Goal: Information Seeking & Learning: Learn about a topic

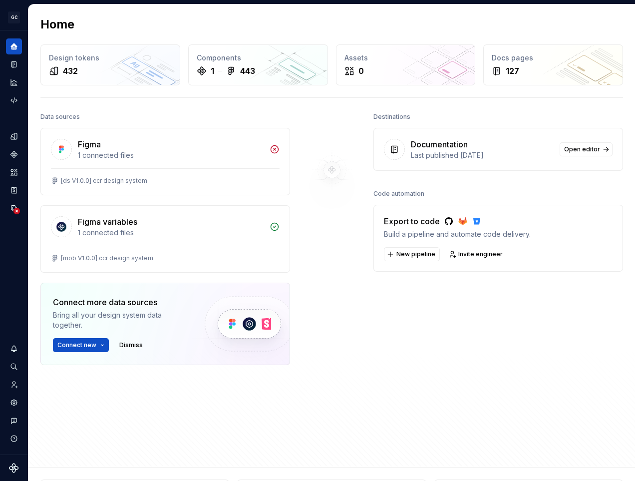
click at [321, 290] on div at bounding box center [332, 262] width 60 height 305
click at [390, 396] on div "Destinations Documentation Last published [DATE] Open editor Code automation Ex…" at bounding box center [498, 262] width 250 height 305
click at [113, 65] on div "432" at bounding box center [110, 71] width 123 height 12
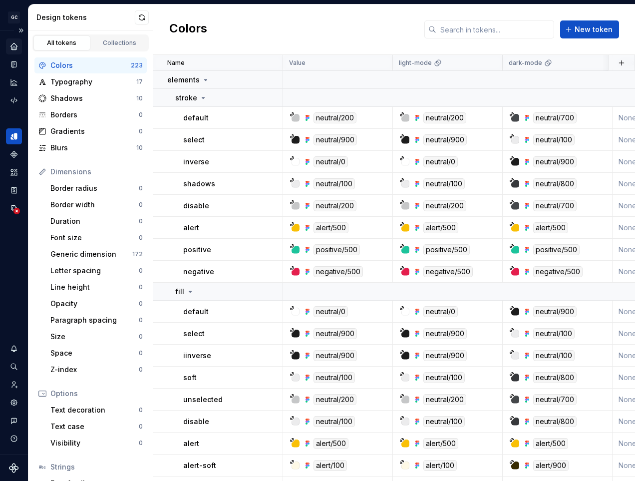
click at [10, 44] on icon "Home" at bounding box center [13, 46] width 9 height 9
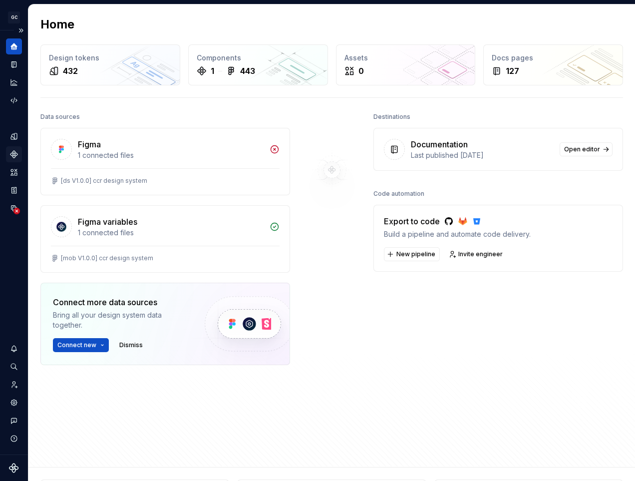
click at [17, 156] on icon "Components" at bounding box center [13, 154] width 9 height 9
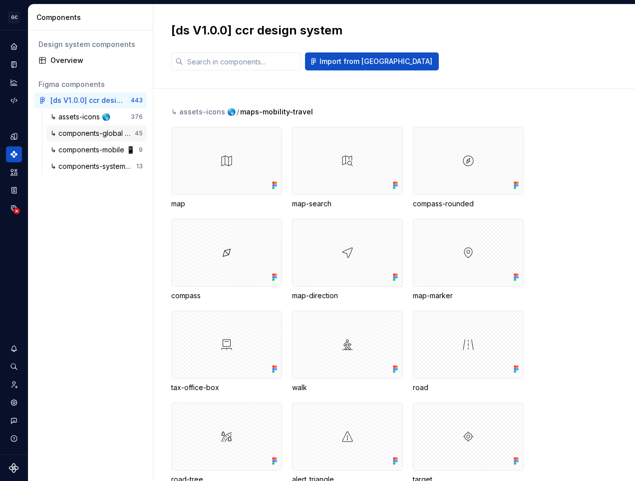
click at [89, 134] on div "↳ components-global 🌎" at bounding box center [92, 133] width 84 height 10
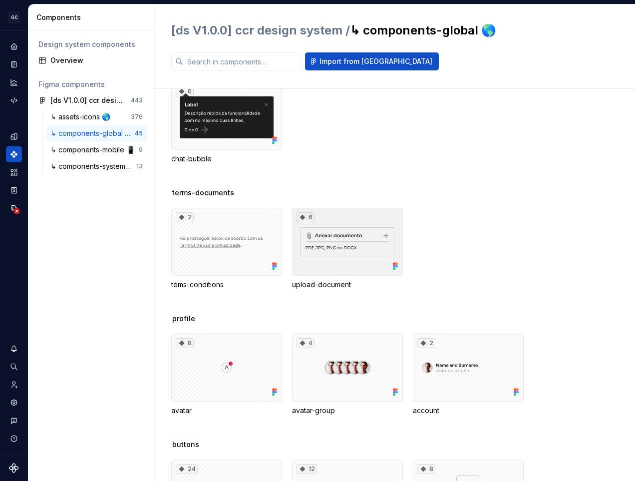
scroll to position [898, 0]
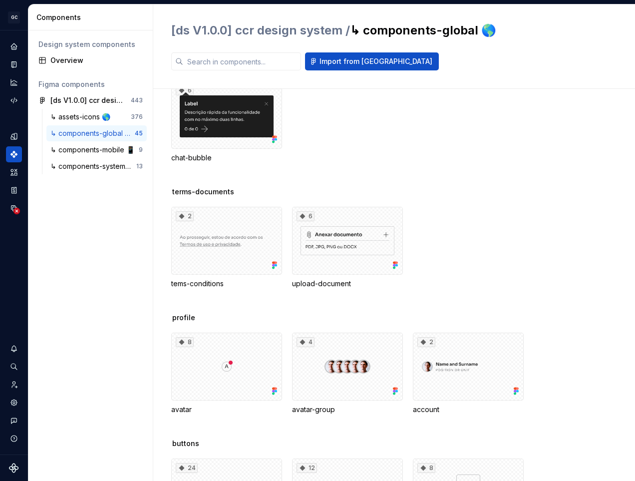
click at [99, 319] on div "Design system components Overview Figma components [ds V1.0.0] ccr design syste…" at bounding box center [90, 255] width 124 height 450
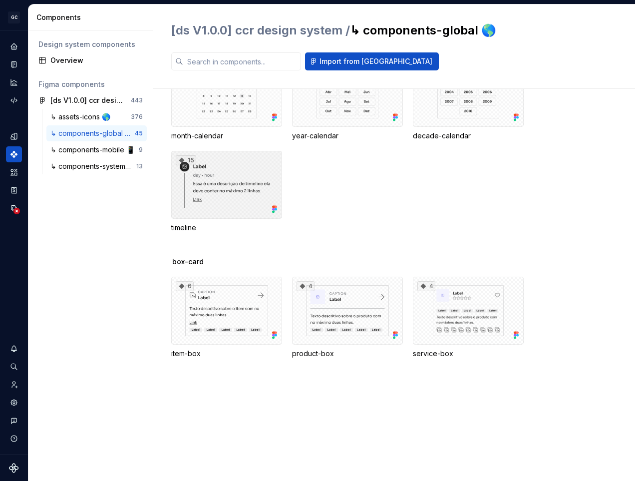
scroll to position [0, 0]
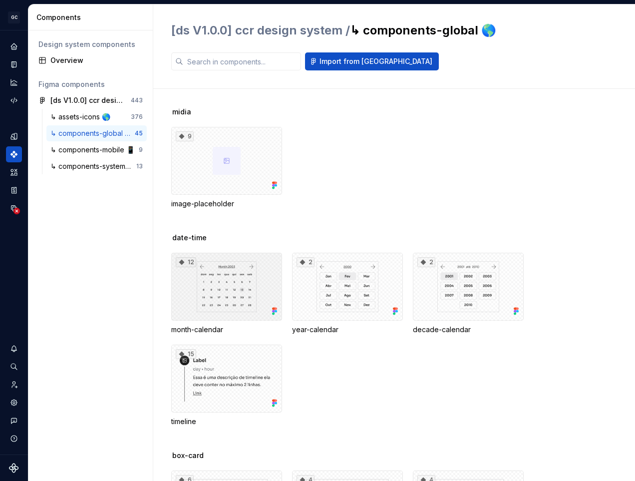
click at [236, 290] on div "12" at bounding box center [226, 287] width 111 height 68
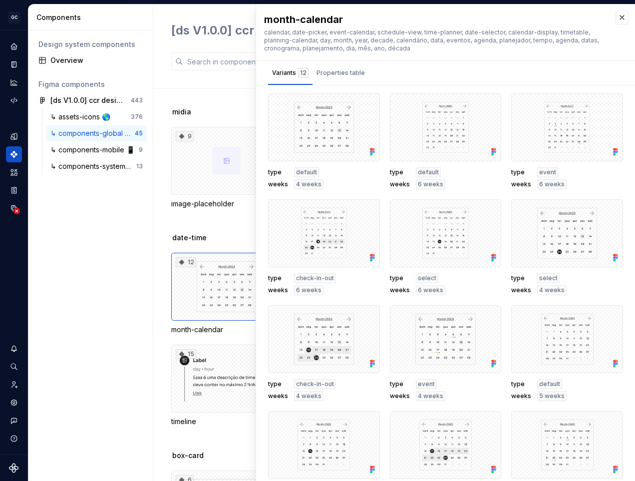
click at [140, 332] on div "Design system components Overview Figma components [ds V1.0.0] ccr design syste…" at bounding box center [90, 255] width 124 height 450
click at [615, 19] on button "button" at bounding box center [622, 17] width 14 height 14
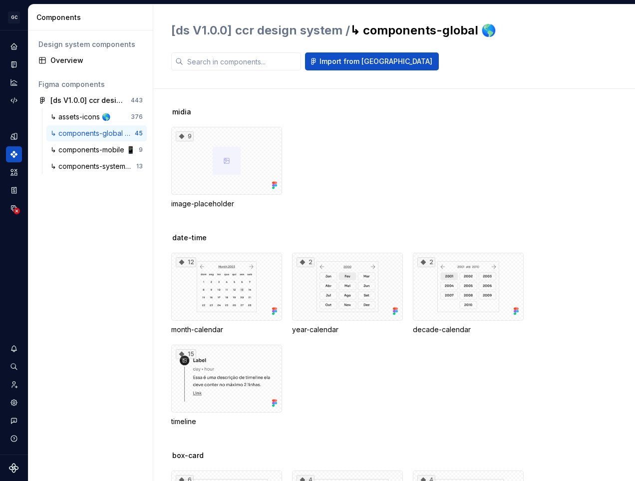
click at [389, 175] on div "9 image-placeholder" at bounding box center [403, 168] width 464 height 82
